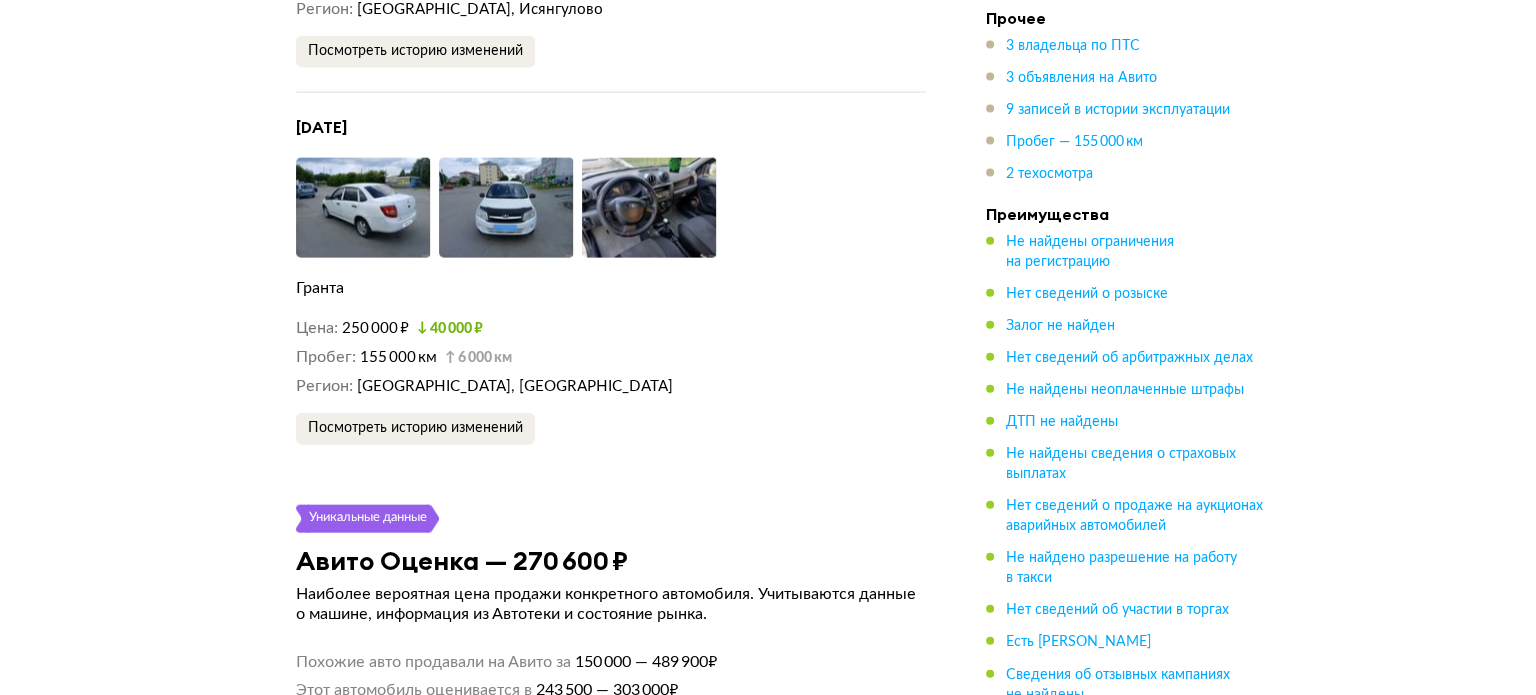
scroll to position [4599, 0]
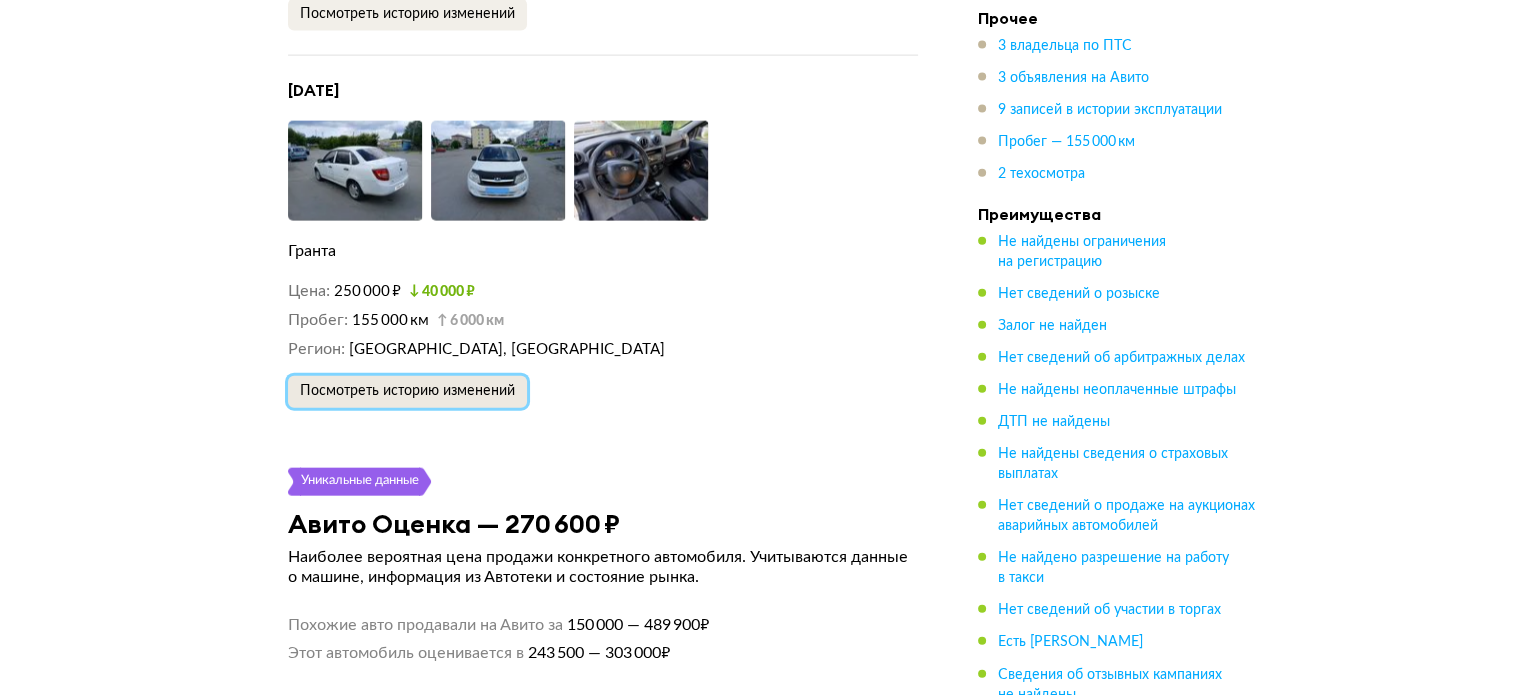
click at [466, 384] on span "Посмотреть историю изменений" at bounding box center [407, 391] width 215 height 14
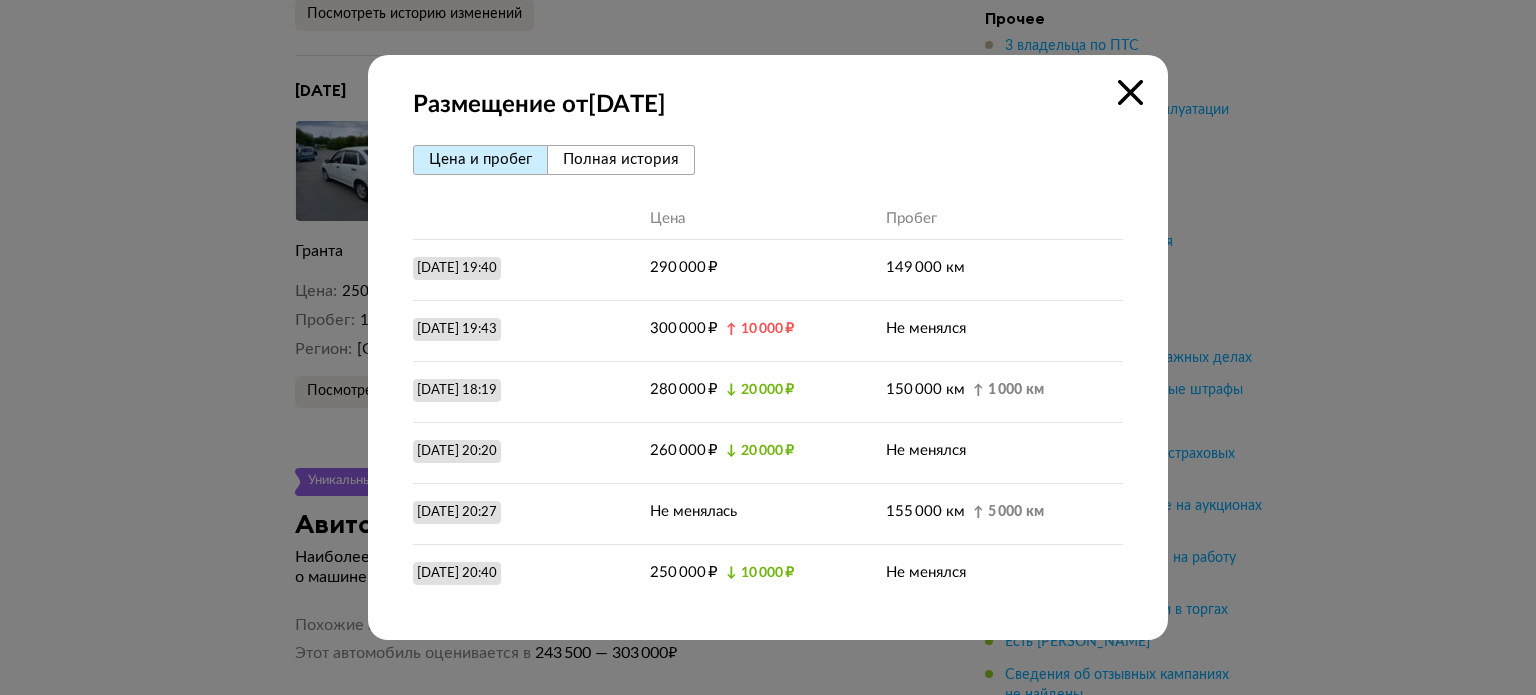
click at [593, 164] on span "Полная история" at bounding box center [621, 159] width 116 height 15
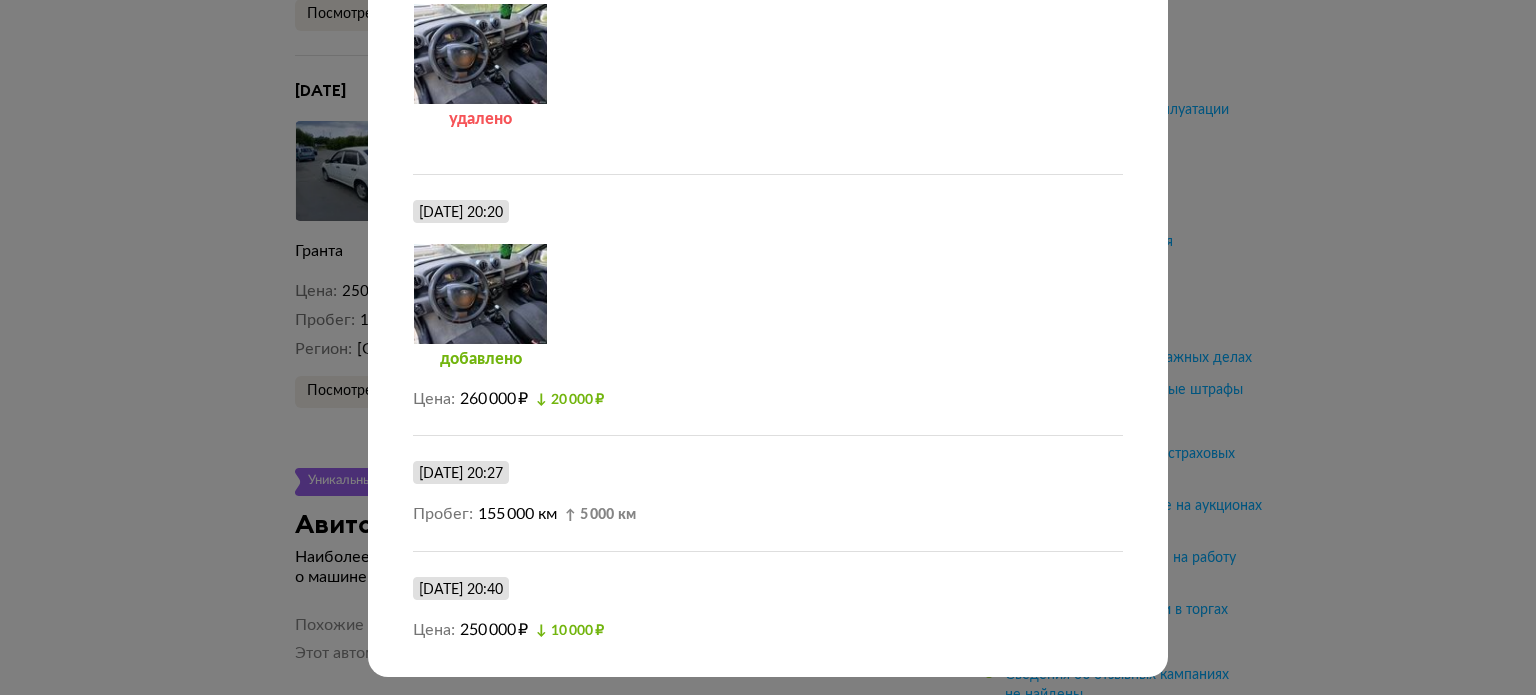
scroll to position [1622, 0]
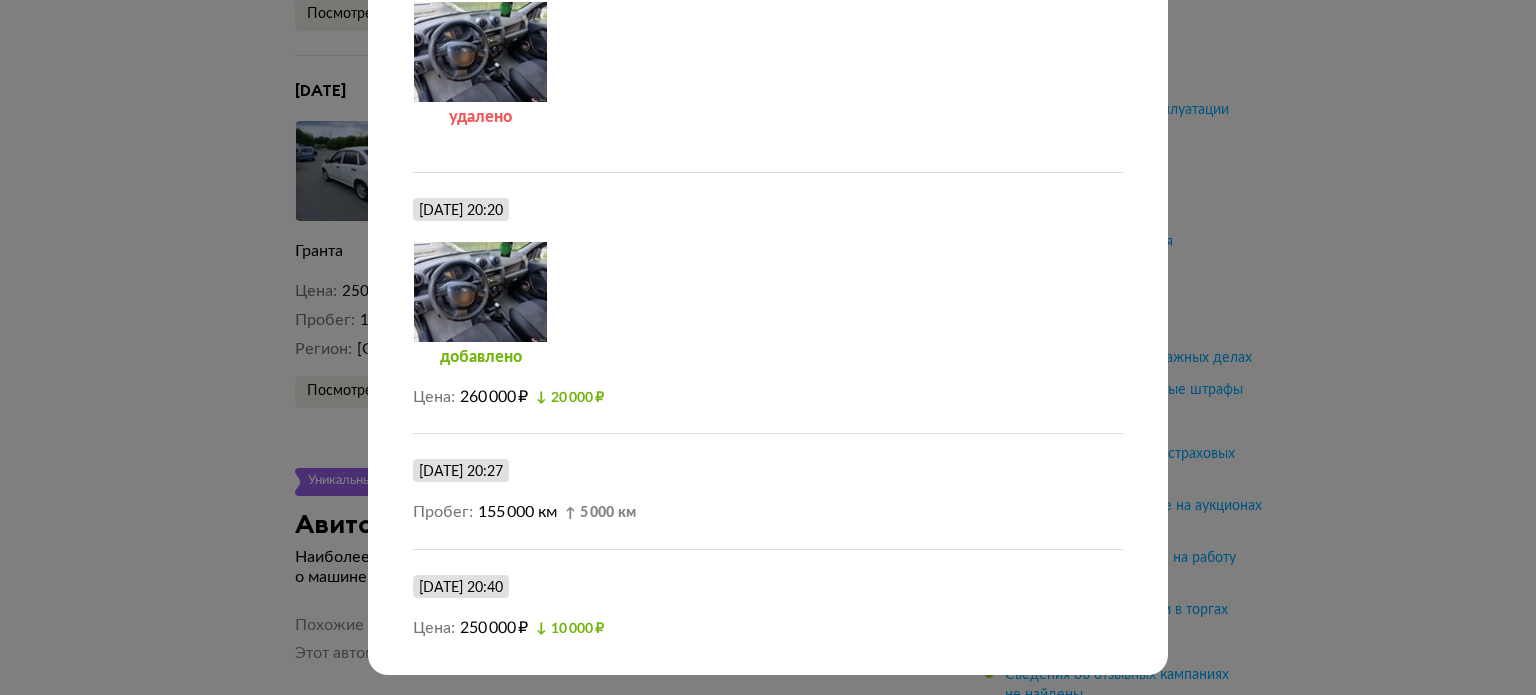
click at [1258, 432] on div "Размещение от 24 июня 2025 года Цена и пробег Полная история 24 июня 2025 г. 19…" at bounding box center [768, 347] width 1536 height 695
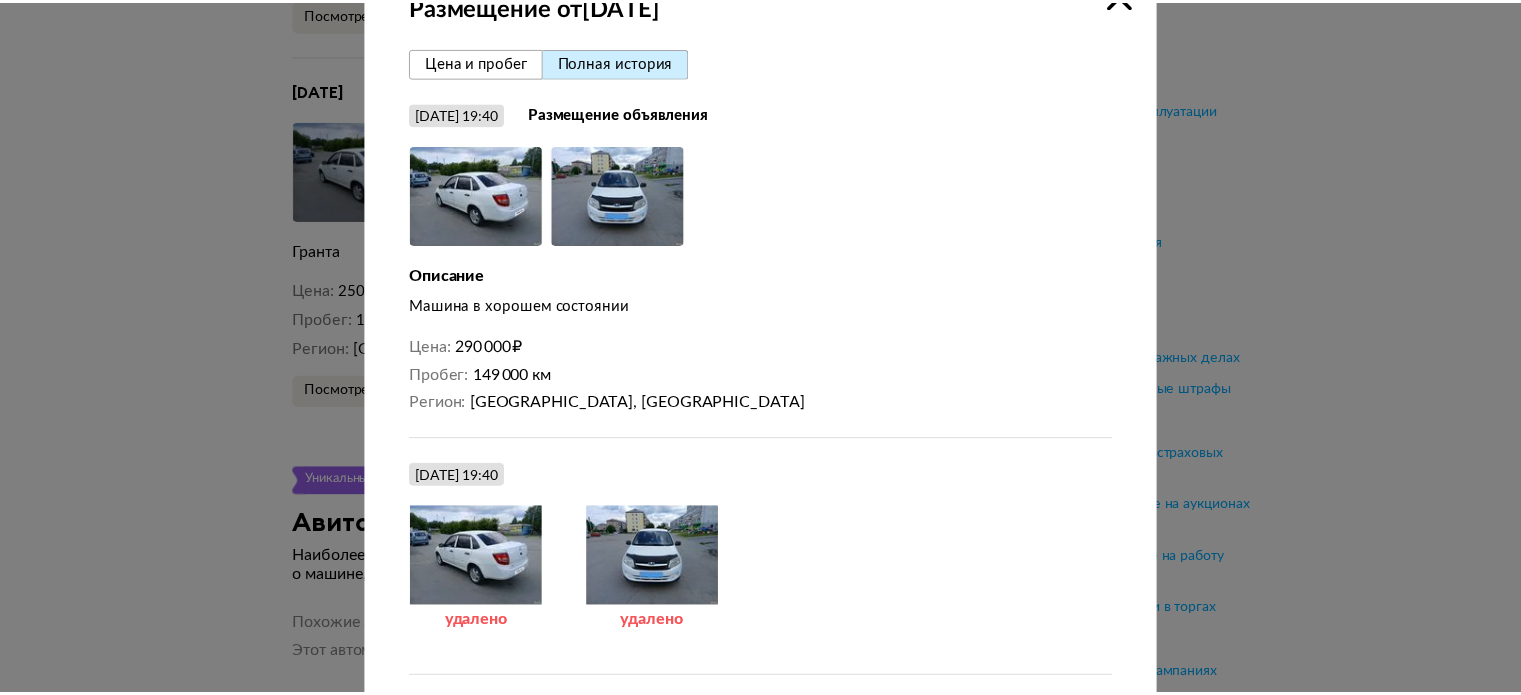
scroll to position [0, 0]
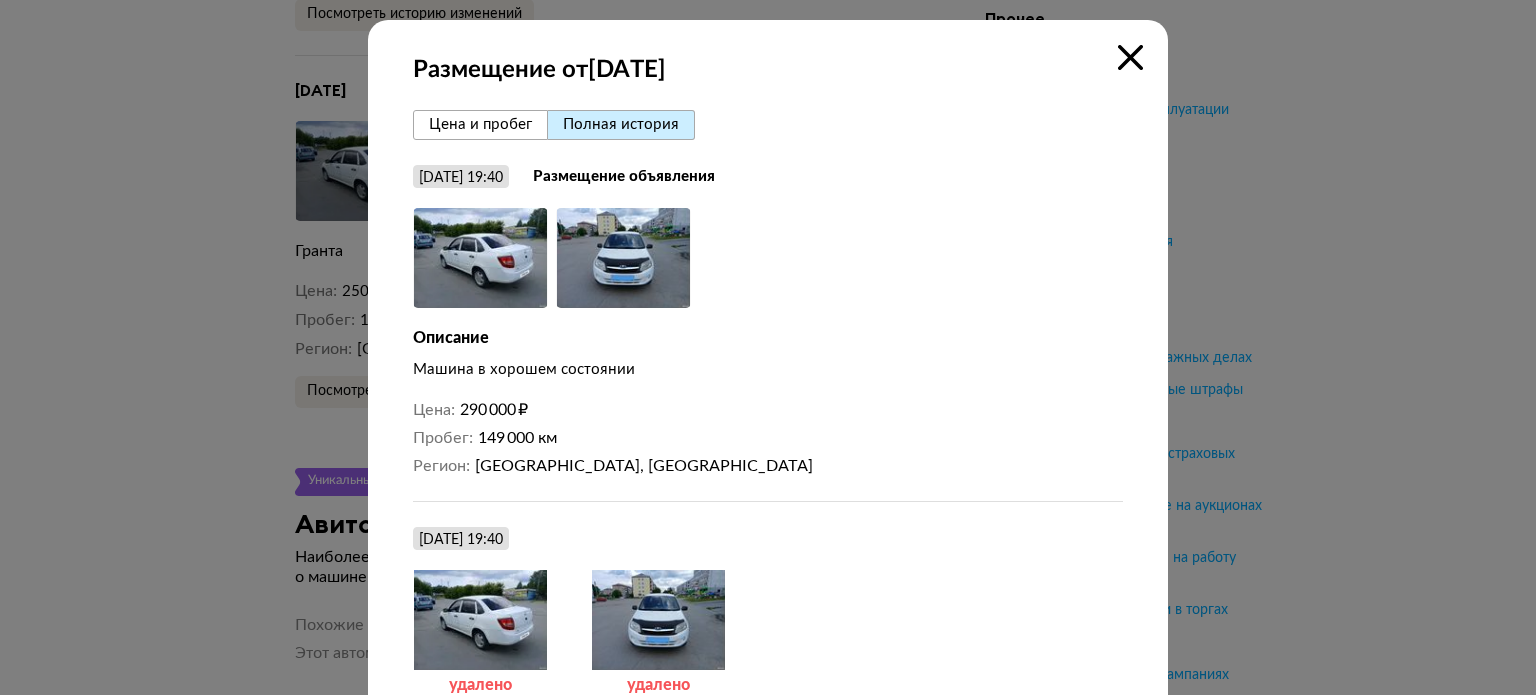
click at [1126, 60] on icon at bounding box center [1130, 57] width 25 height 25
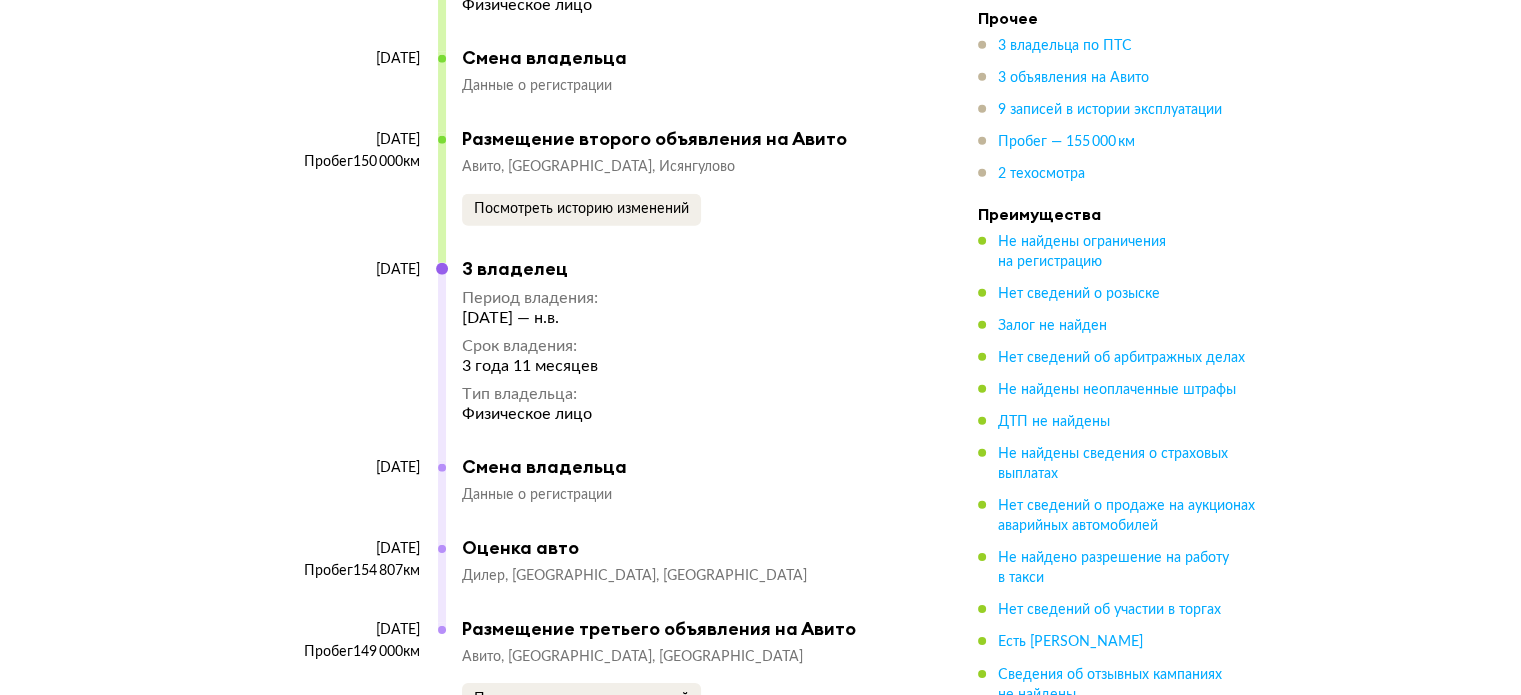
scroll to position [6099, 0]
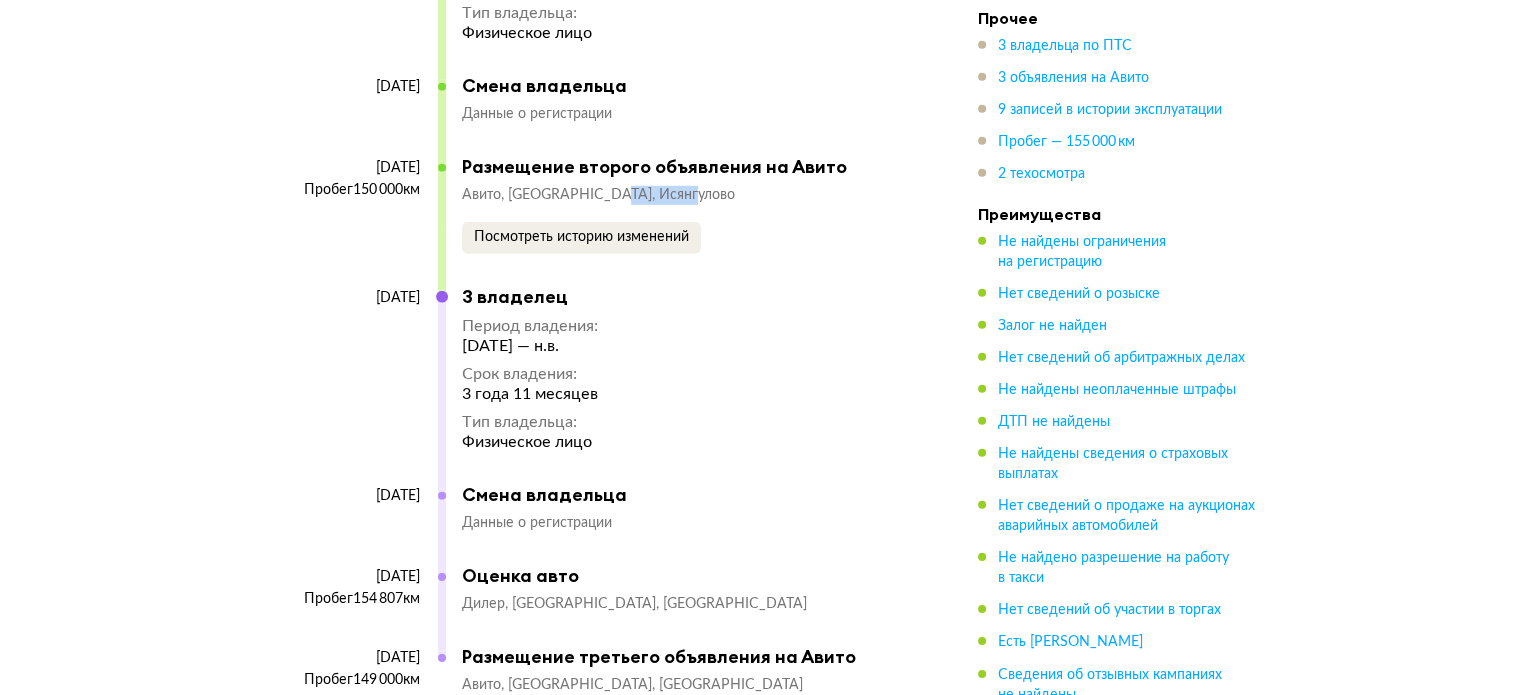
drag, startPoint x: 606, startPoint y: 158, endPoint x: 702, endPoint y: 155, distance: 96.0
click at [702, 186] on div "Авито Башкортостан, Исянгулово" at bounding box center [680, 195] width 436 height 19
copy span "Исянгулово"
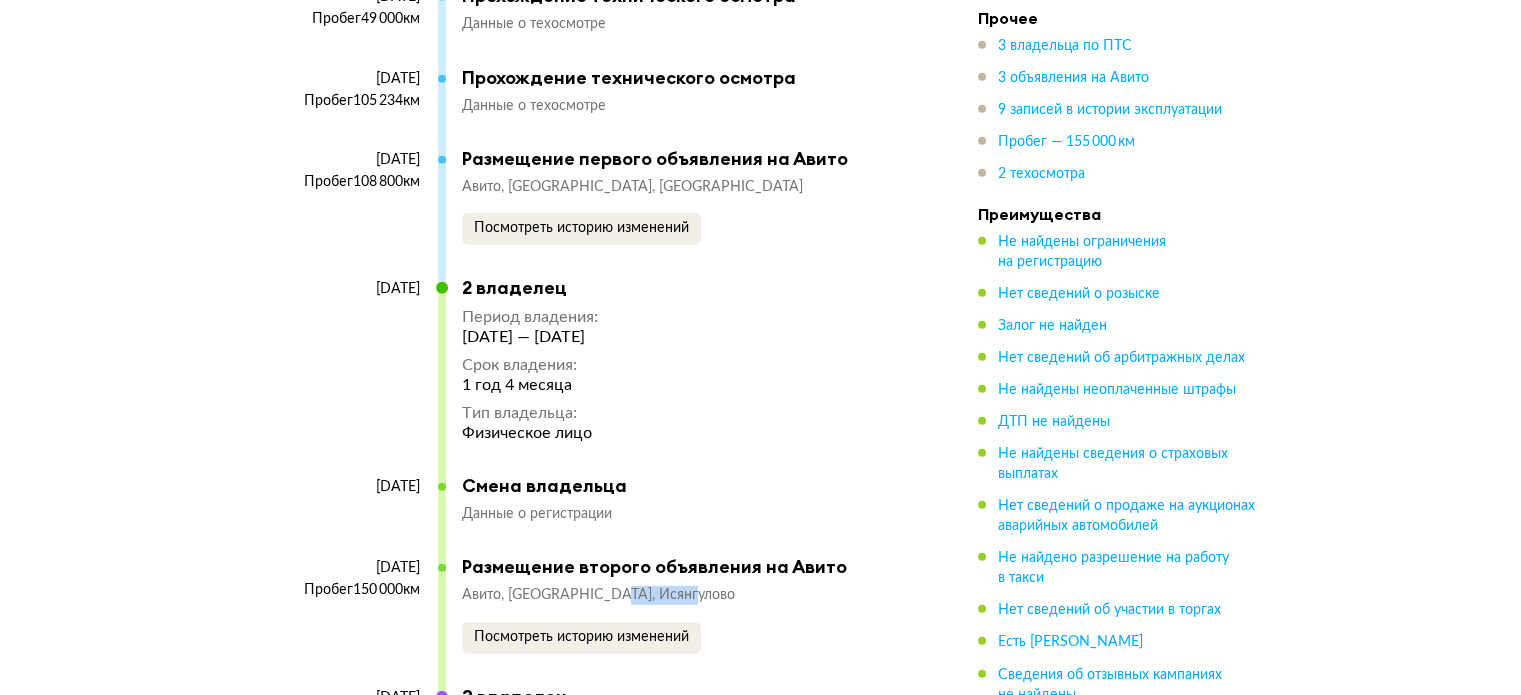
scroll to position [5599, 0]
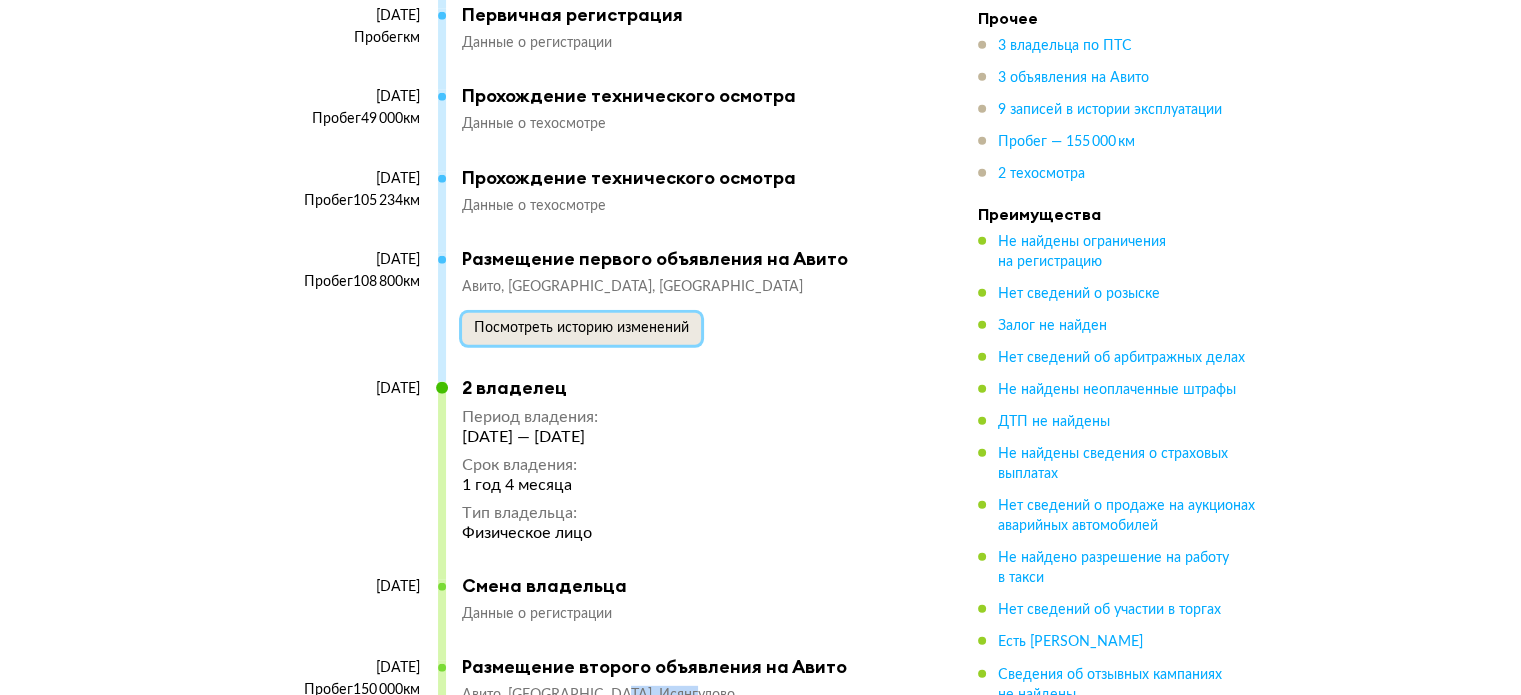
click at [589, 321] on span "Посмотреть историю изменений" at bounding box center [581, 328] width 215 height 14
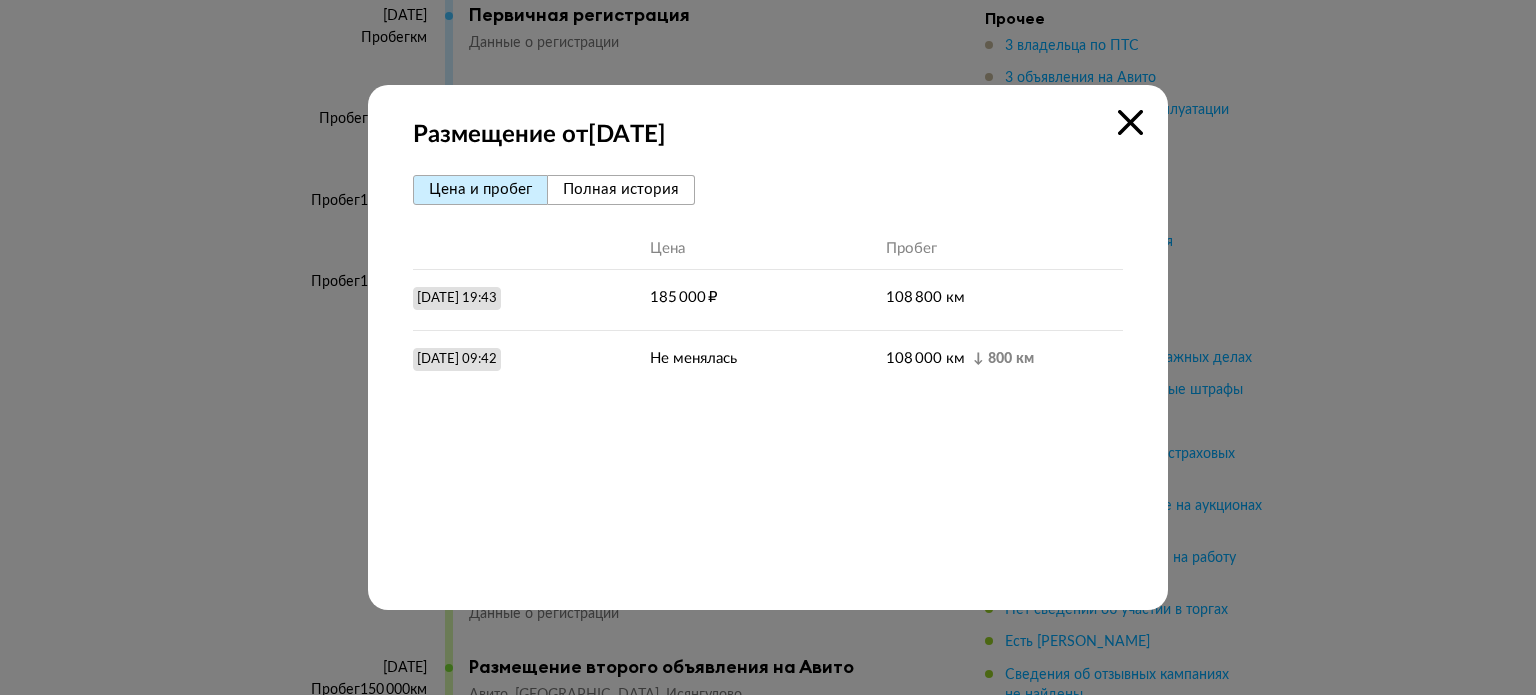
click at [1376, 305] on div at bounding box center [768, 347] width 1536 height 695
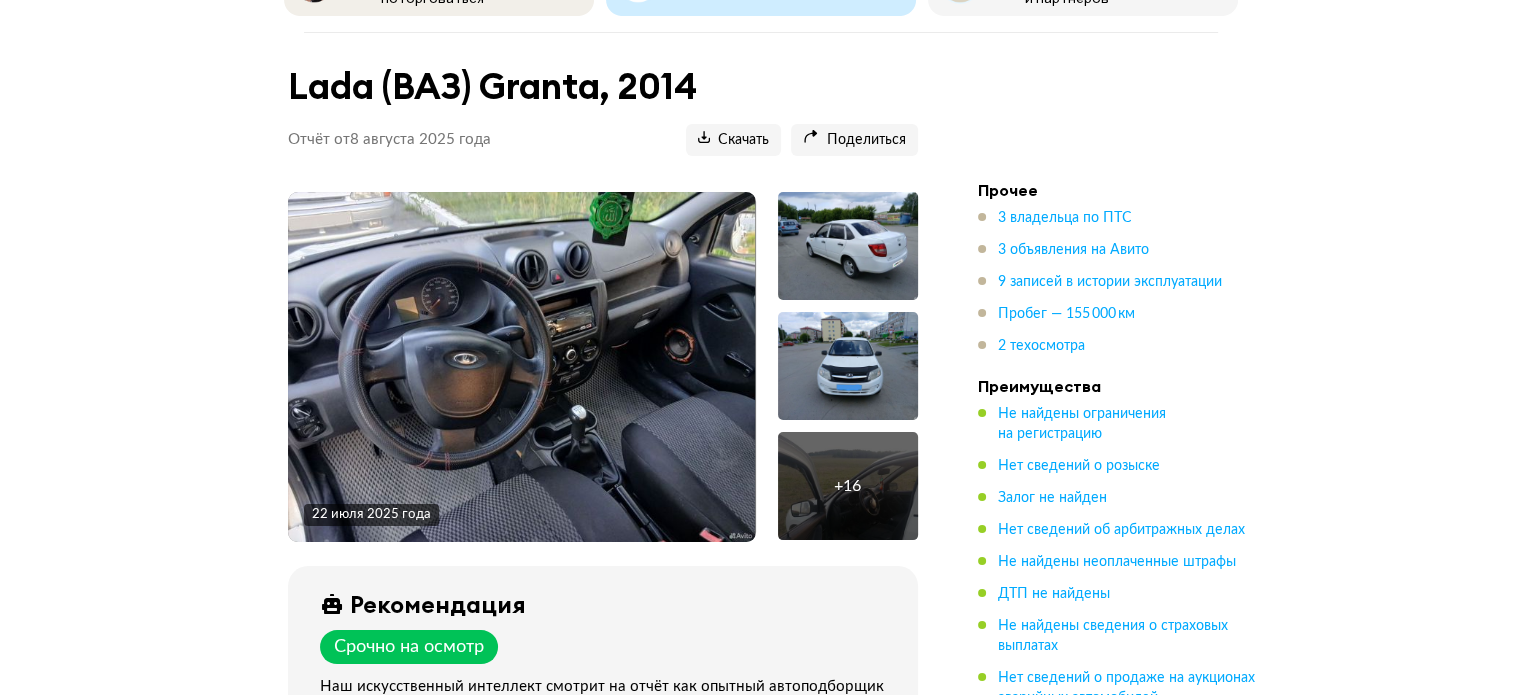
scroll to position [200, 0]
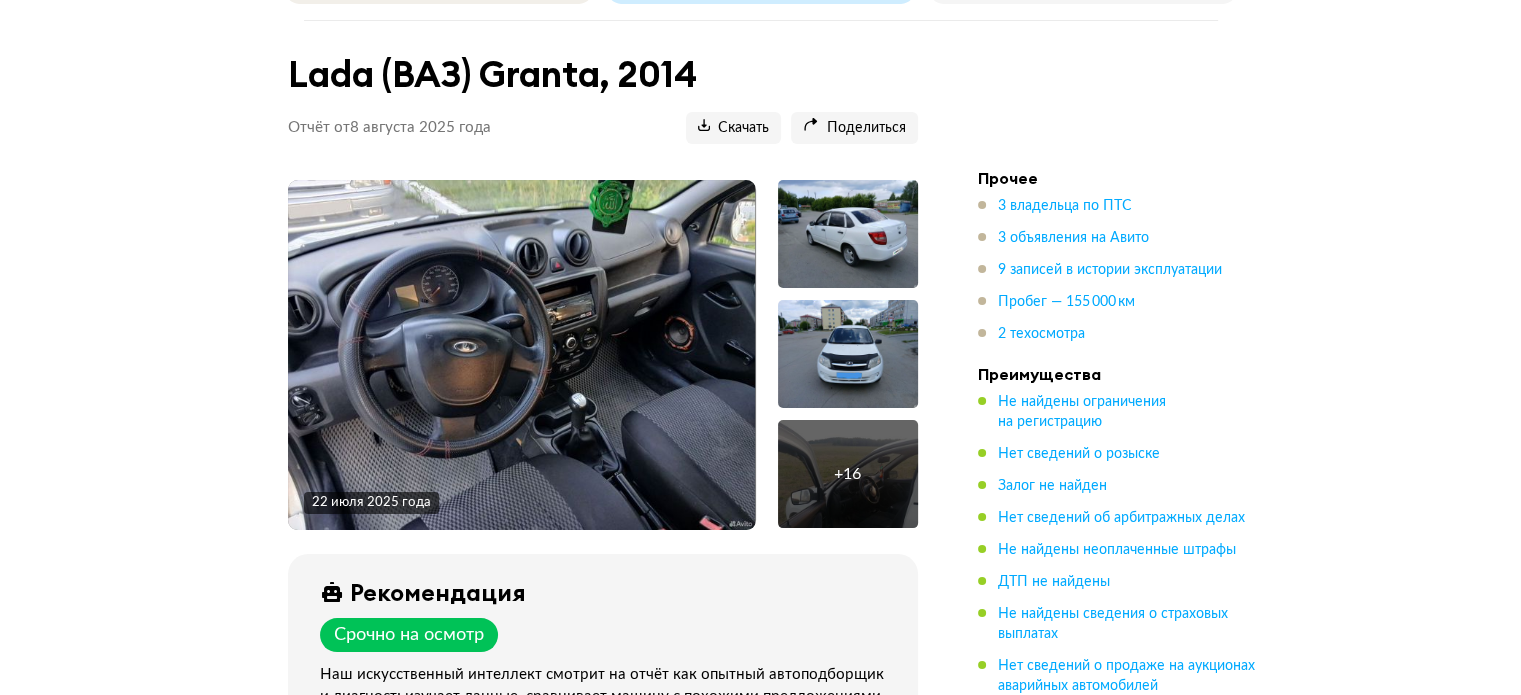
click at [595, 331] on img at bounding box center [521, 355] width 467 height 350
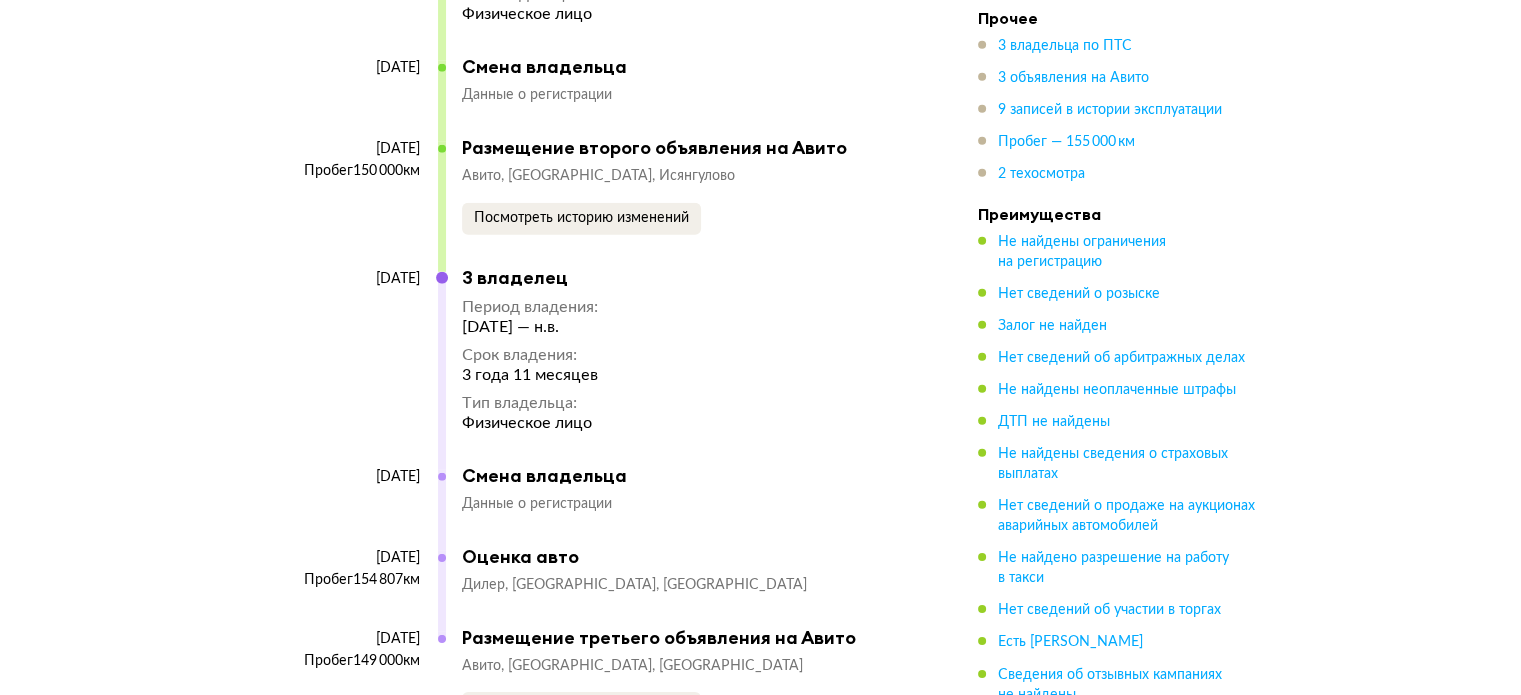
scroll to position [6018, 0]
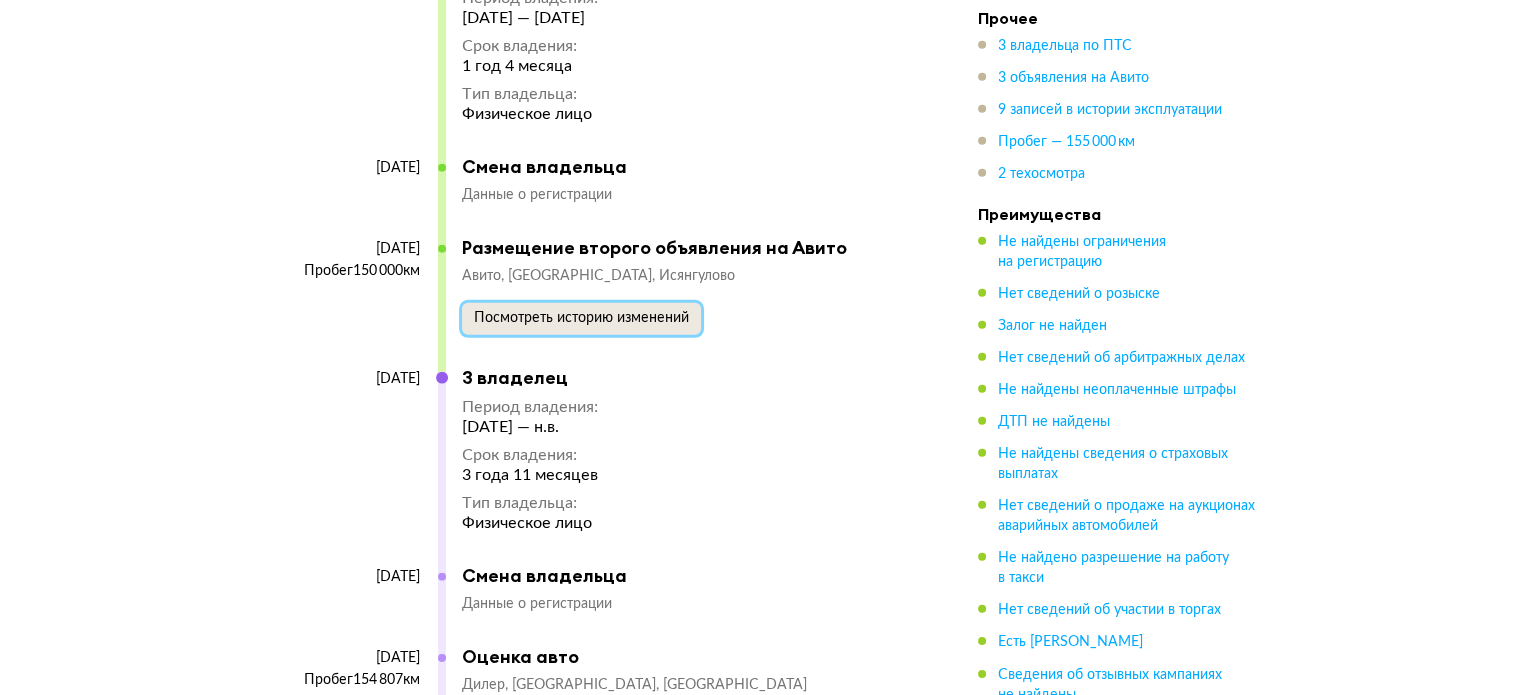
click at [545, 311] on span "Посмотреть историю изменений" at bounding box center [581, 318] width 215 height 14
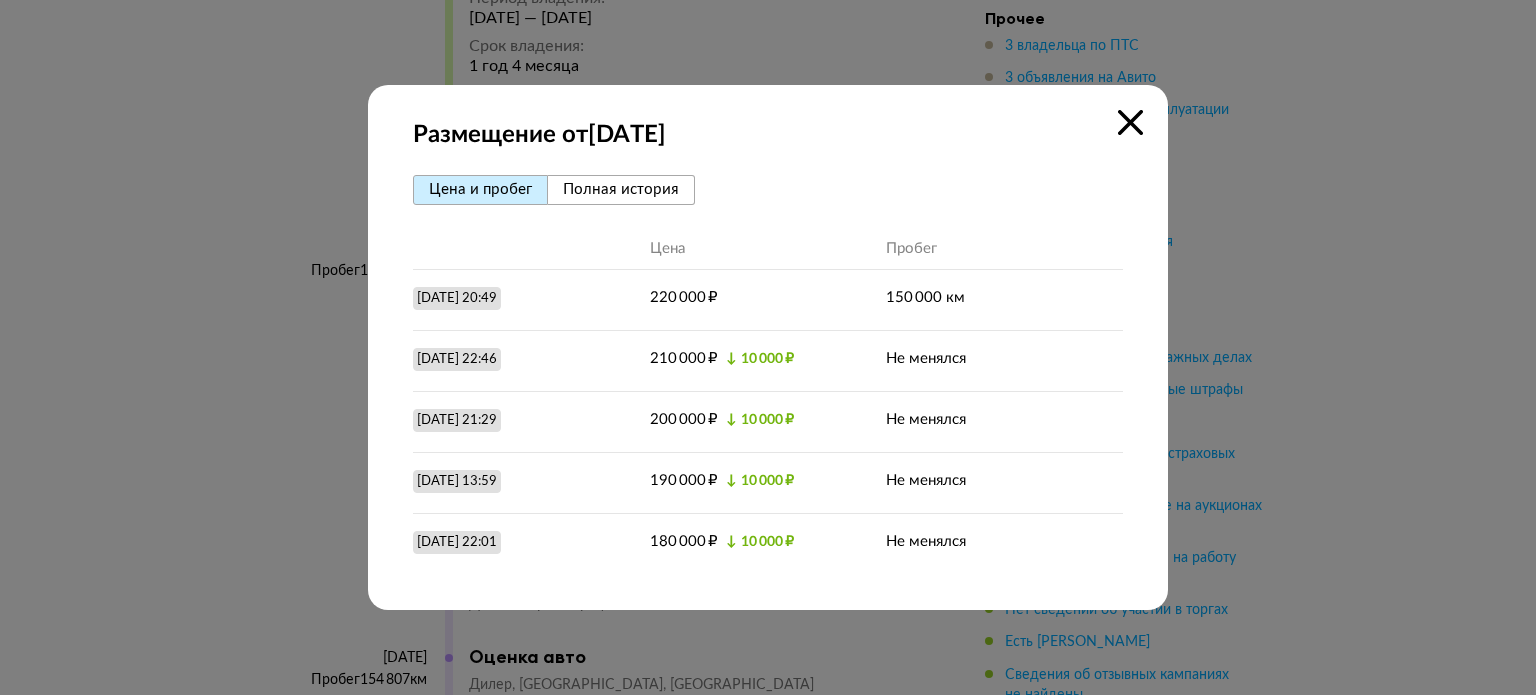
click at [1307, 339] on div at bounding box center [768, 347] width 1536 height 695
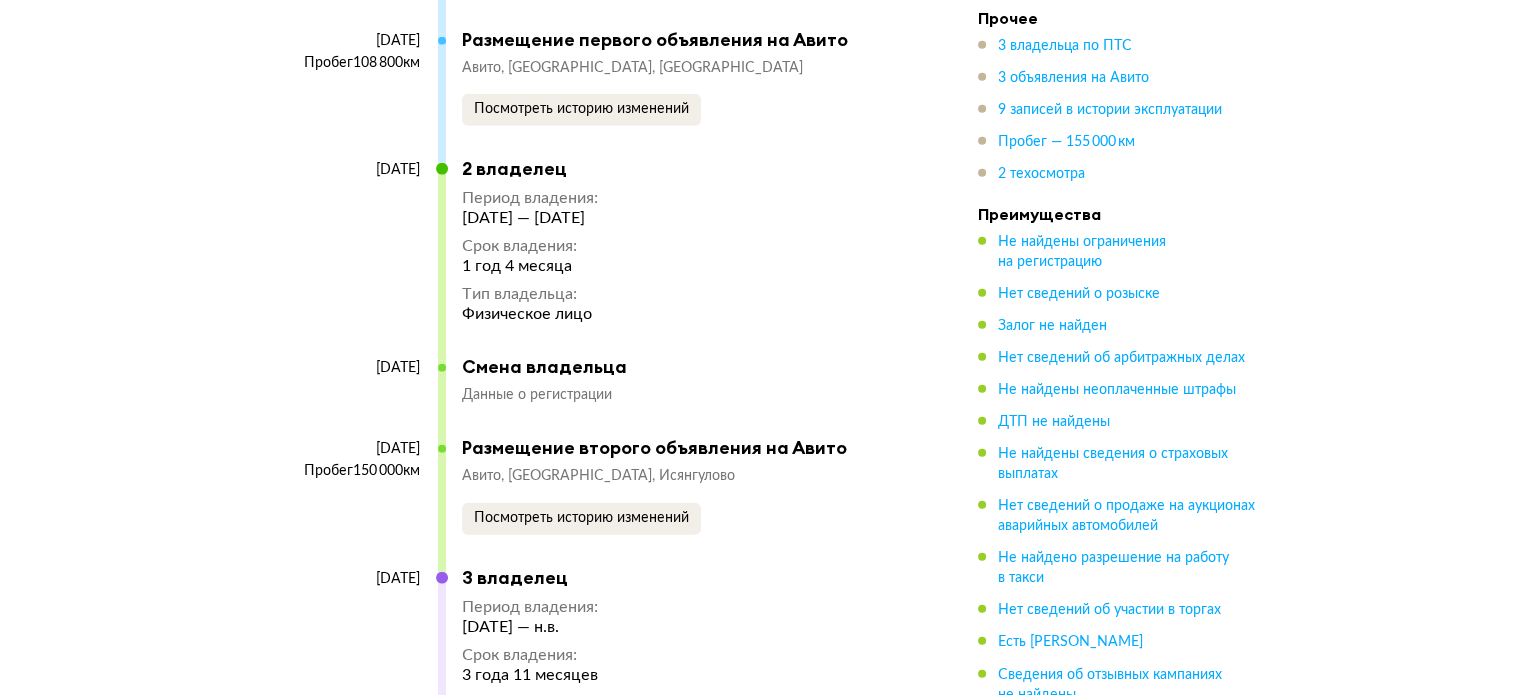
scroll to position [5718, 0]
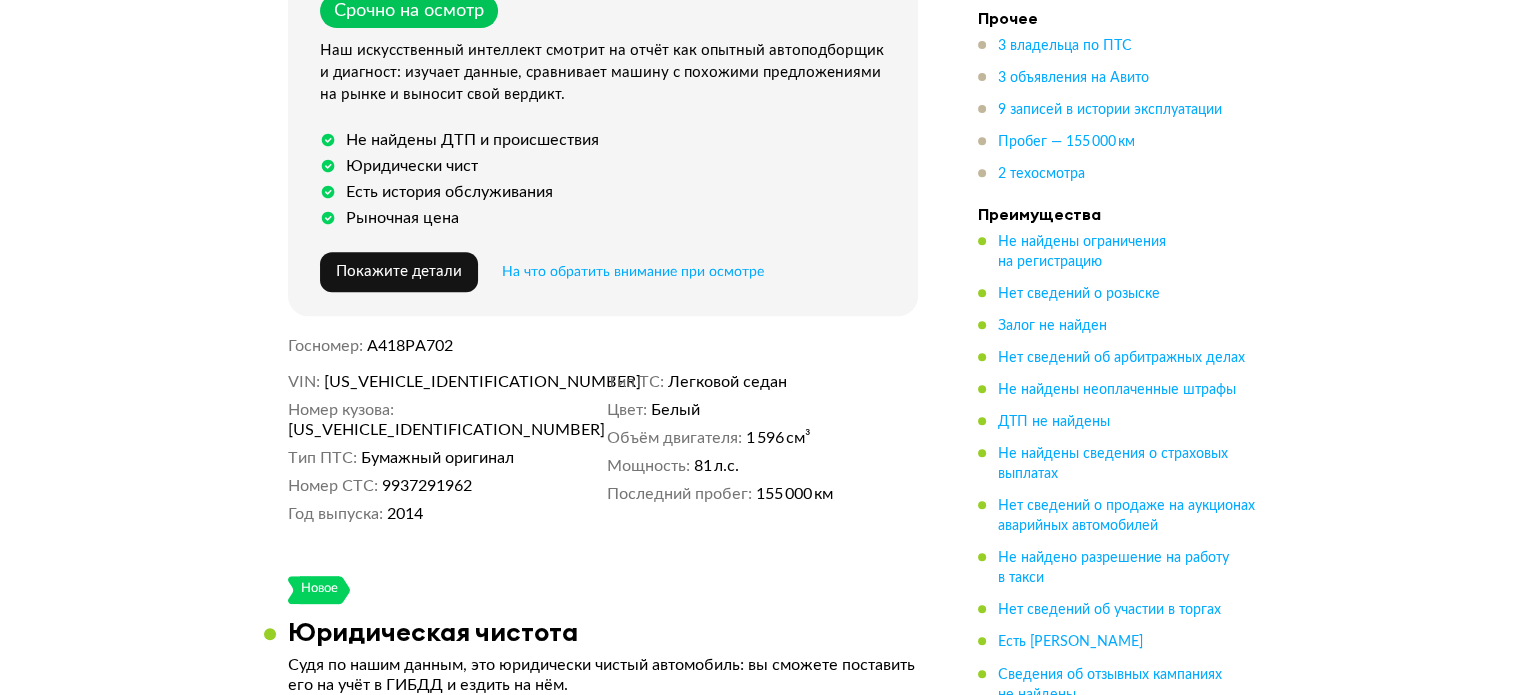
scroll to position [900, 0]
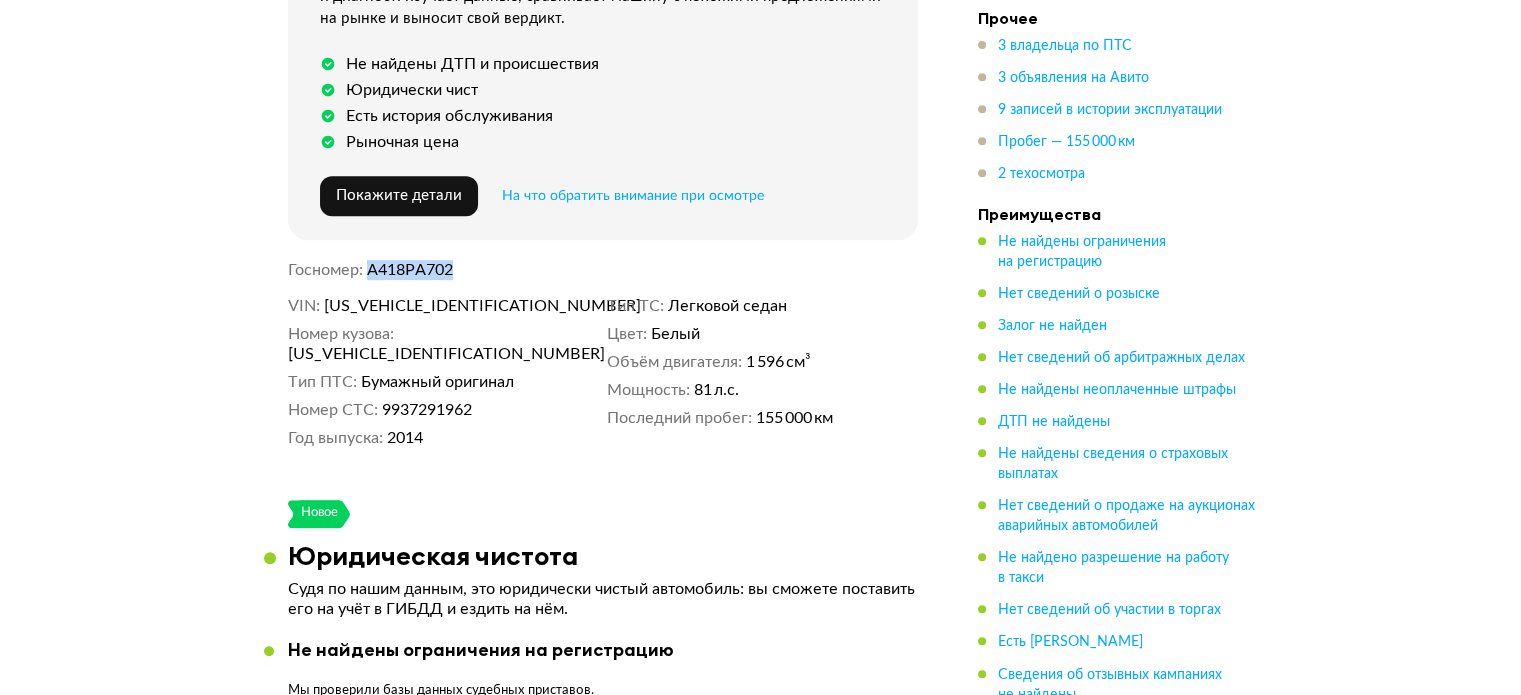
drag, startPoint x: 371, startPoint y: 260, endPoint x: 482, endPoint y: 266, distance: 111.1
click at [482, 266] on dd "А418РА702" at bounding box center [642, 270] width 551 height 20
copy span "А418РА702"
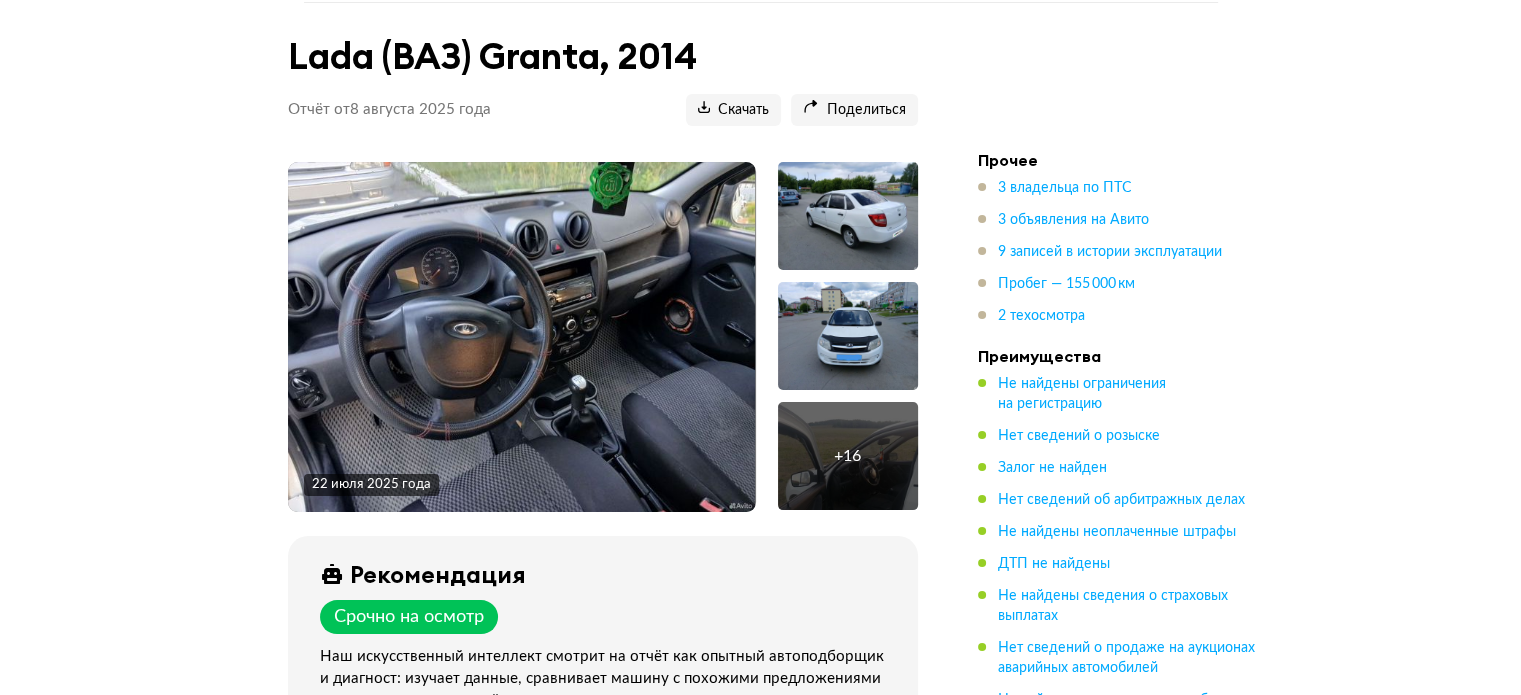
scroll to position [200, 0]
